Goal: Task Accomplishment & Management: Complete application form

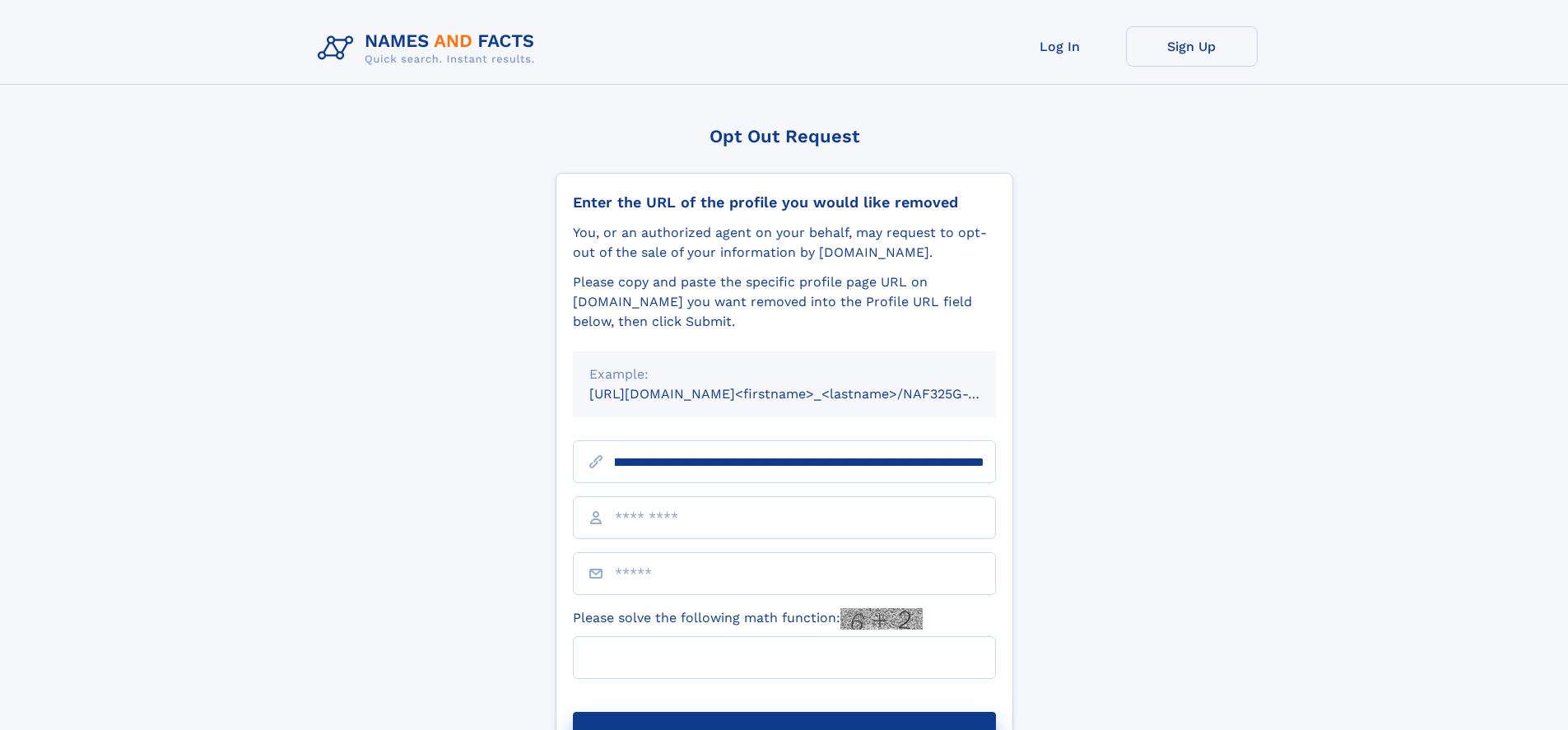
scroll to position [0, 187]
type input "**********"
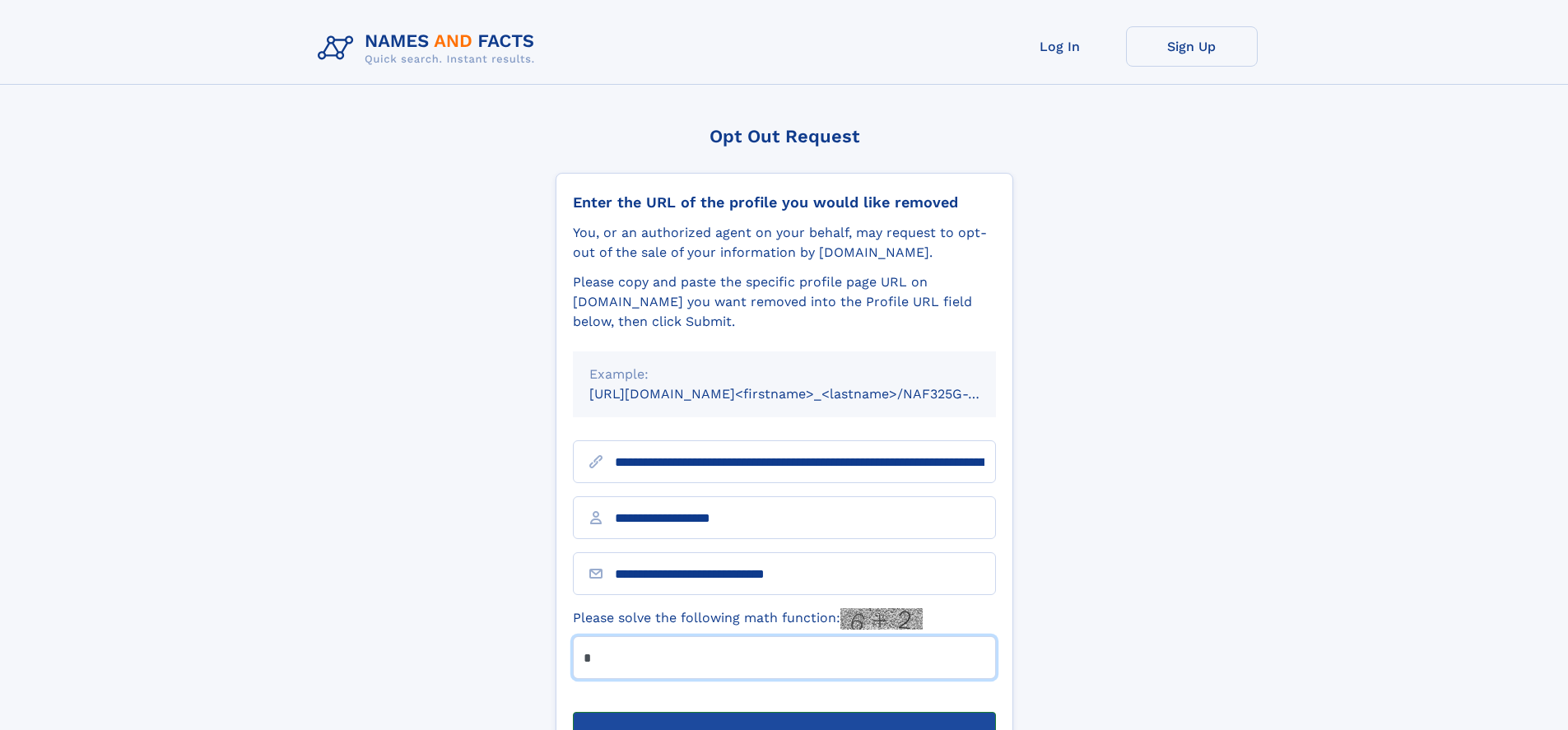
type input "*"
click at [783, 712] on button "Submit Opt Out Request" at bounding box center [784, 739] width 423 height 53
